Goal: Navigation & Orientation: Go to known website

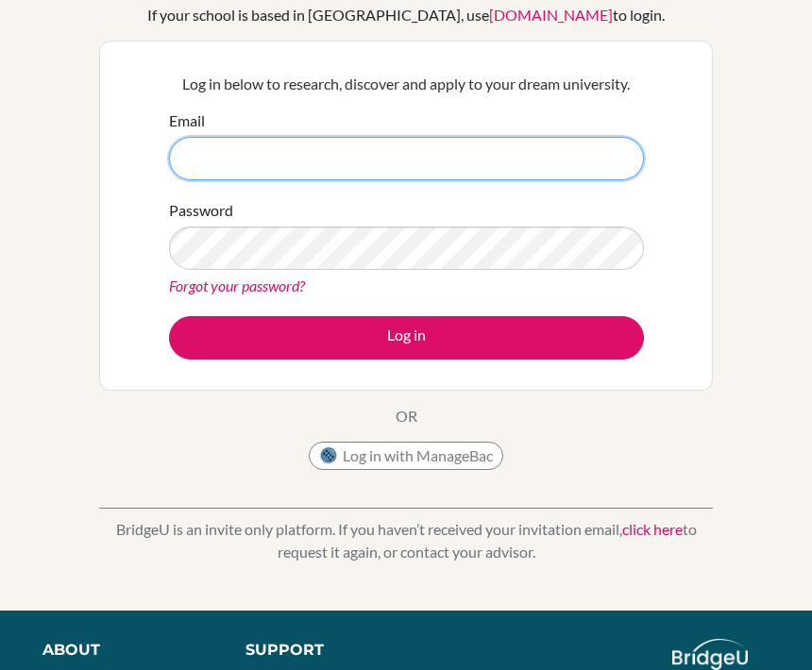
scroll to position [138, 0]
click at [390, 144] on input "Email" at bounding box center [406, 159] width 475 height 43
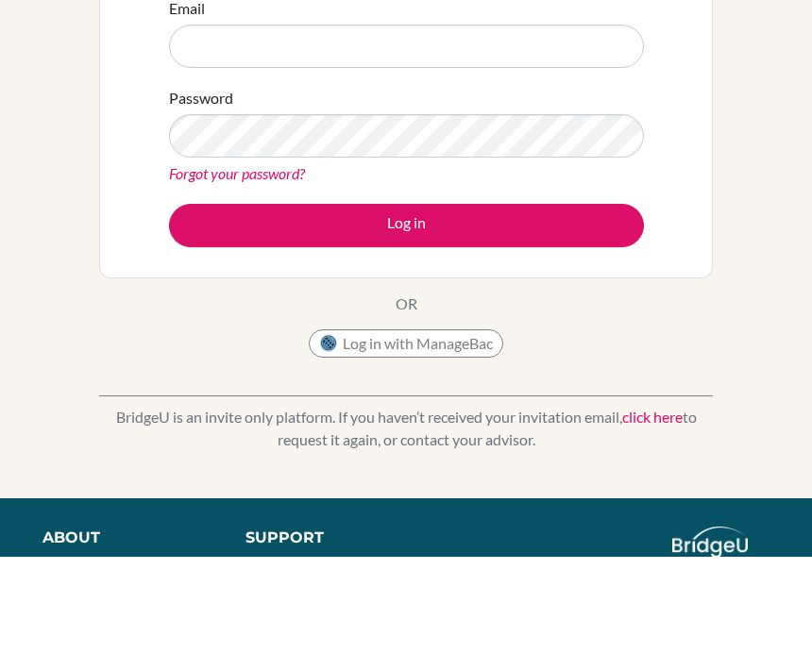
click at [802, 127] on div "Welcome to [GEOGRAPHIC_DATA] If your school is based in [GEOGRAPHIC_DATA], use …" at bounding box center [406, 265] width 812 height 617
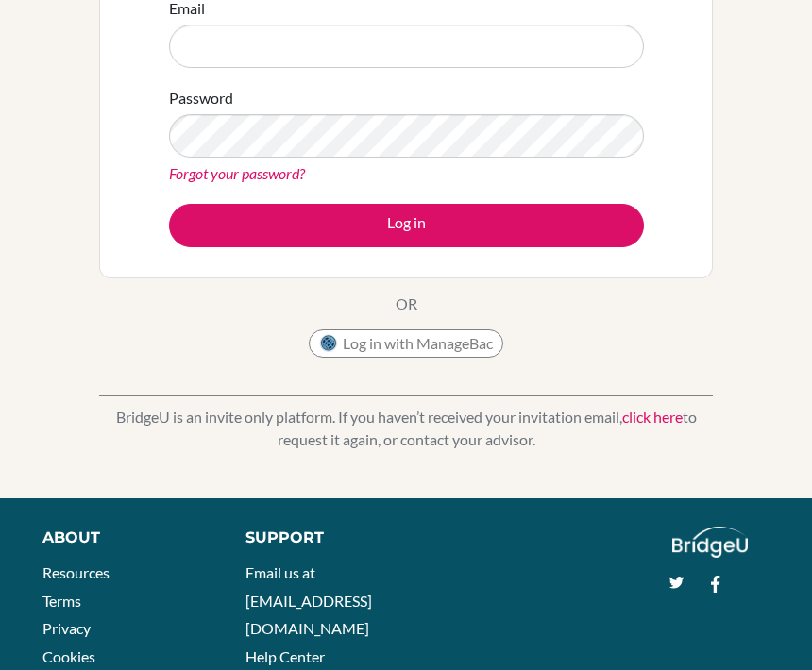
click at [146, 147] on div "Log in below to research, discover and apply to your dream university. Email Pa…" at bounding box center [406, 103] width 614 height 350
click at [121, 90] on div "Log in below to research, discover and apply to your dream university. Email Pa…" at bounding box center [406, 103] width 614 height 350
click at [386, 473] on div "Welcome to BridgeU If your school is based in China, use app.bridge-u.com.cn to…" at bounding box center [406, 152] width 812 height 693
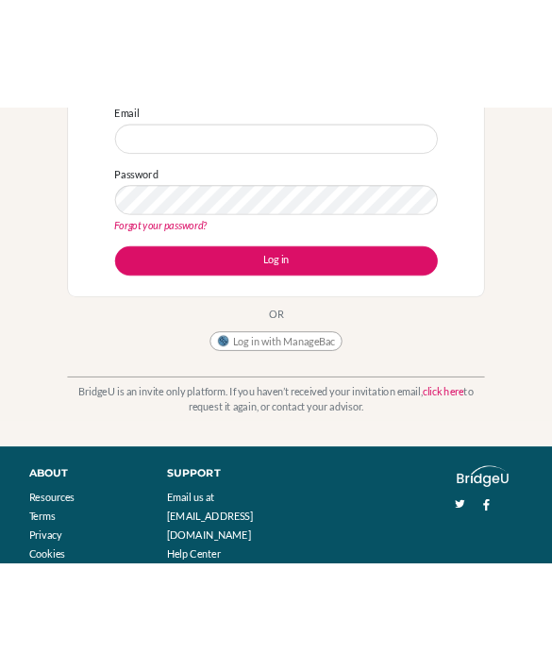
scroll to position [596, 0]
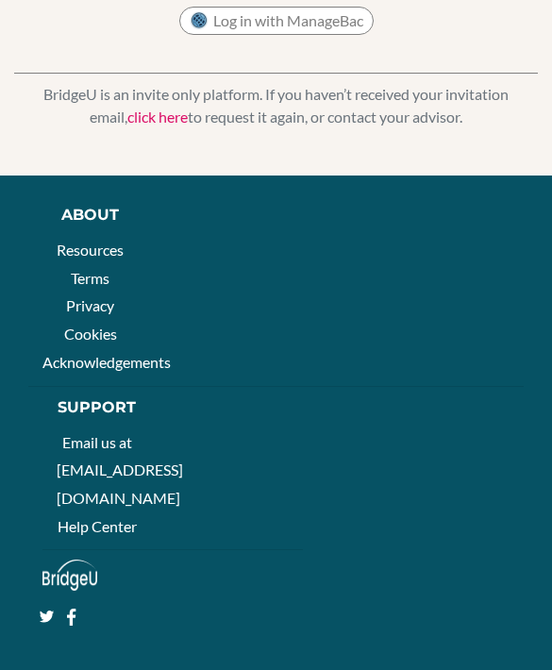
click at [475, 204] on div "About Resources Terms Privacy Cookies Acknowledgements Support Email us at hi@b…" at bounding box center [276, 413] width 524 height 419
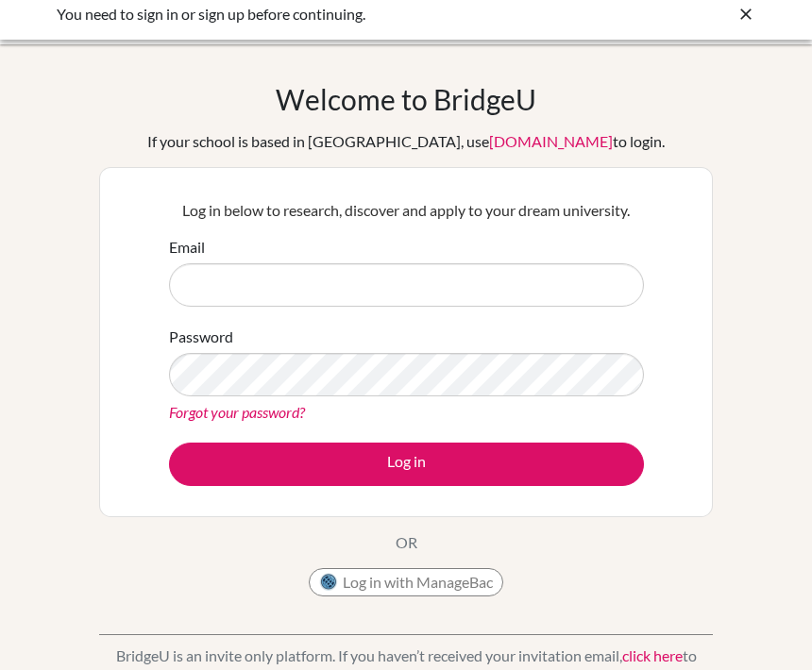
scroll to position [0, 0]
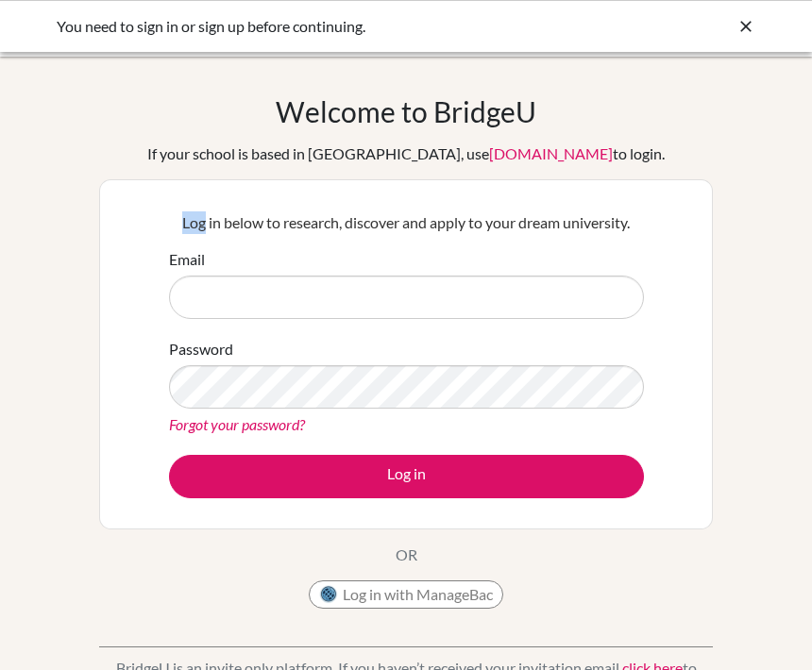
click at [764, 211] on div "Welcome to BridgeU If your school is based in China, use app.bridge-u.com.cn to…" at bounding box center [406, 402] width 812 height 617
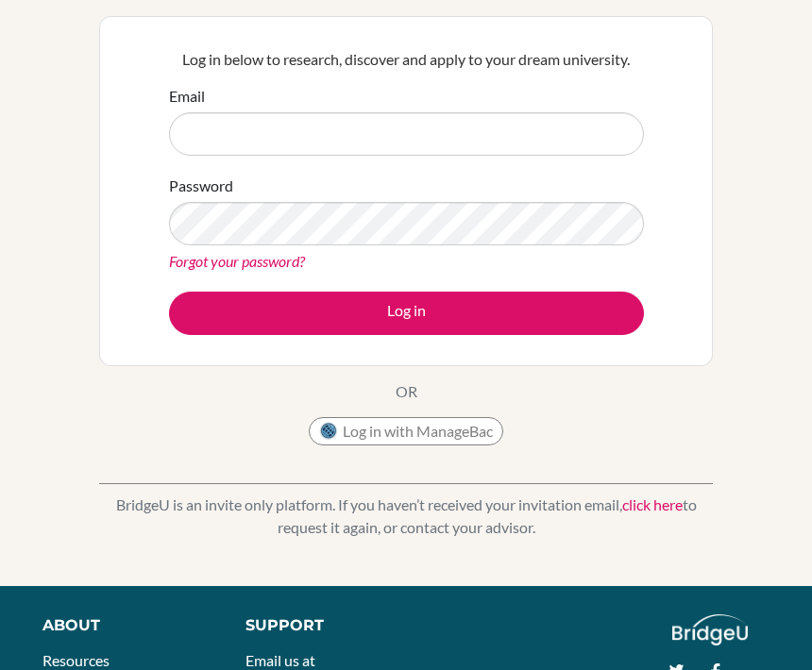
scroll to position [163, 0]
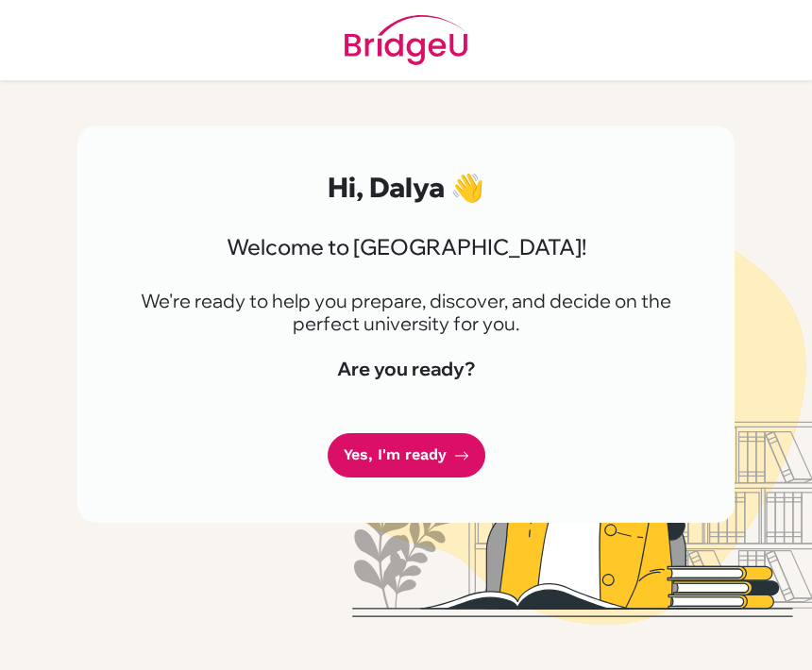
click at [458, 461] on icon at bounding box center [461, 455] width 15 height 15
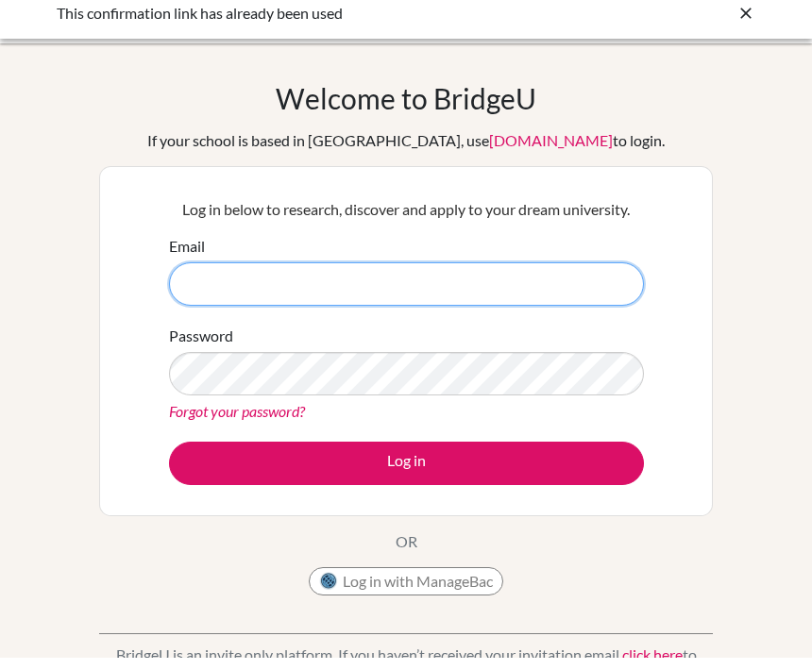
type input "3609@masdubai.ae"
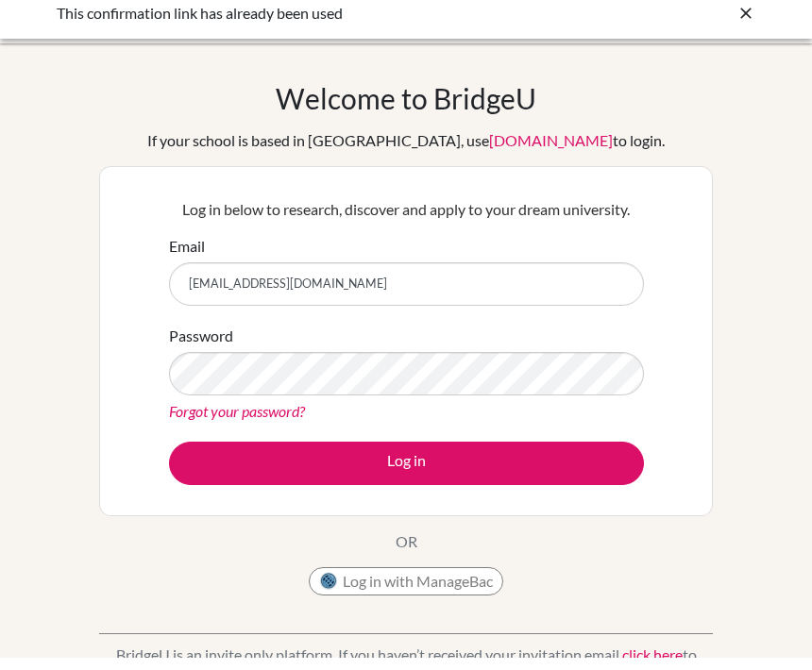
click at [406, 463] on button "Log in" at bounding box center [406, 476] width 475 height 43
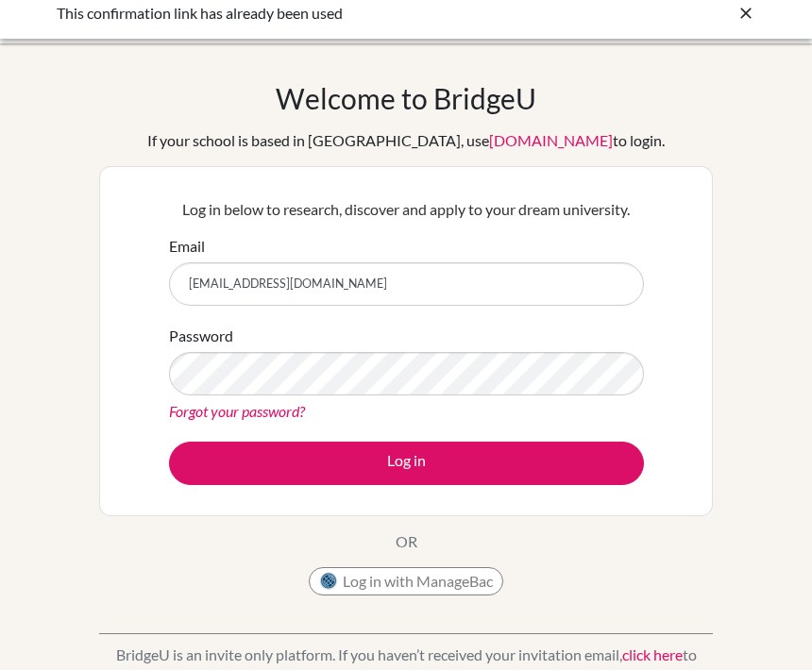
click at [461, 456] on button "Log in" at bounding box center [406, 463] width 475 height 43
